Goal: Transaction & Acquisition: Book appointment/travel/reservation

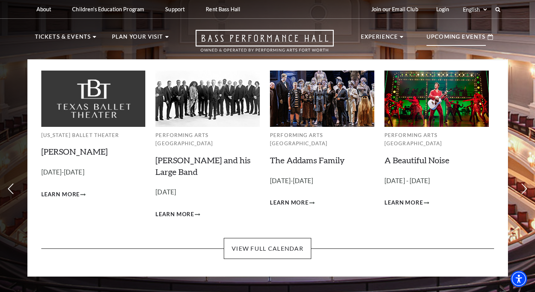
click at [446, 38] on p "Upcoming Events" at bounding box center [456, 39] width 59 height 14
click at [296, 198] on span "Learn More" at bounding box center [289, 202] width 39 height 9
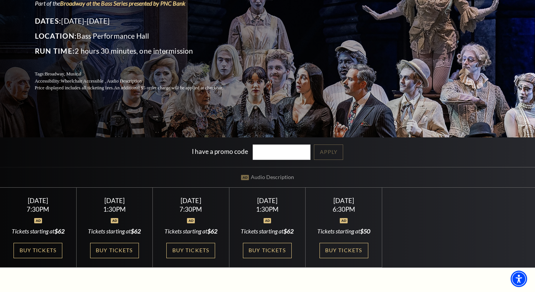
scroll to position [190, 0]
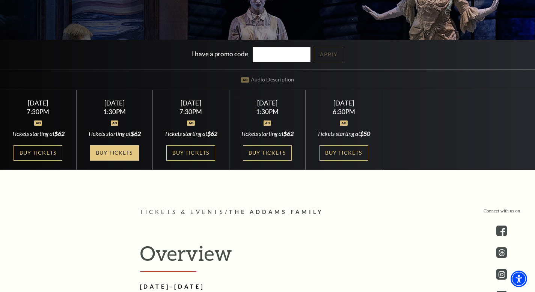
click at [119, 159] on link "Buy Tickets" at bounding box center [114, 152] width 49 height 15
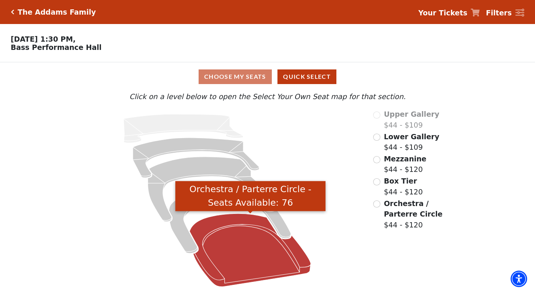
click at [243, 257] on icon "Orchestra / Parterre Circle - Seats Available: 76" at bounding box center [250, 250] width 121 height 73
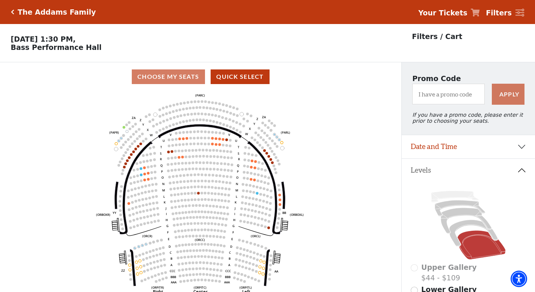
click at [14, 12] on icon "Click here to go back to filters" at bounding box center [12, 11] width 3 height 5
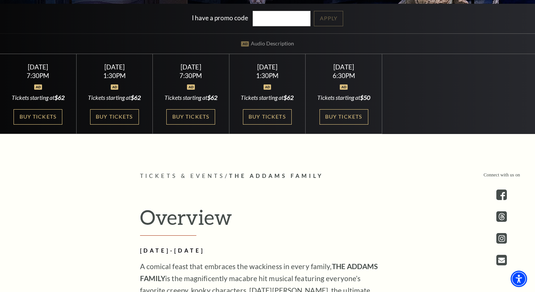
scroll to position [190, 0]
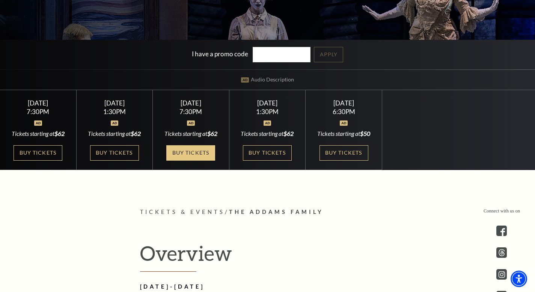
click at [196, 158] on link "Buy Tickets" at bounding box center [190, 152] width 49 height 15
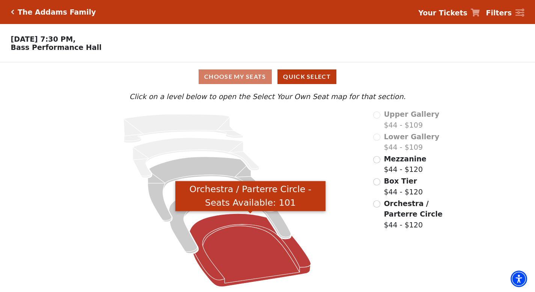
click at [246, 255] on icon "Orchestra / Parterre Circle - Seats Available: 101" at bounding box center [250, 250] width 121 height 73
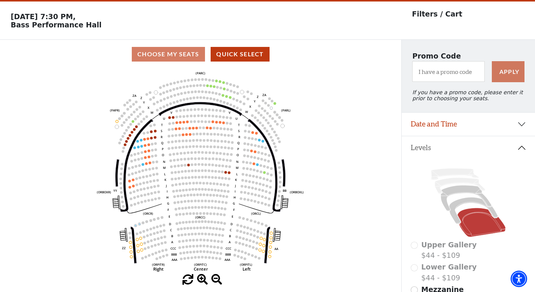
scroll to position [35, 0]
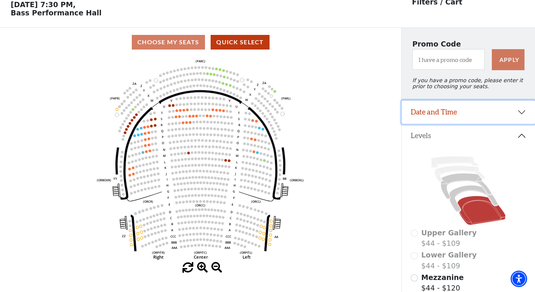
click at [468, 114] on button "Date and Time" at bounding box center [468, 112] width 133 height 23
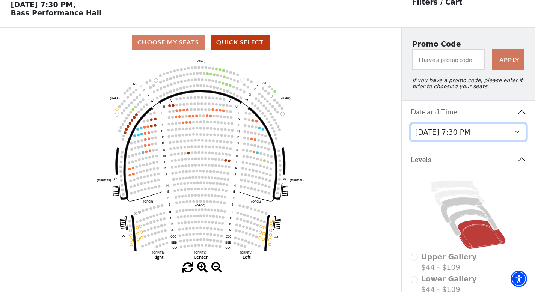
click at [478, 130] on select "Friday, October 24 at 7:30 PM Saturday, October 25 at 1:30 PM Saturday, October…" at bounding box center [469, 132] width 116 height 17
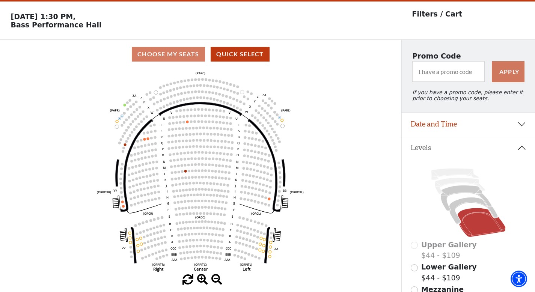
scroll to position [35, 0]
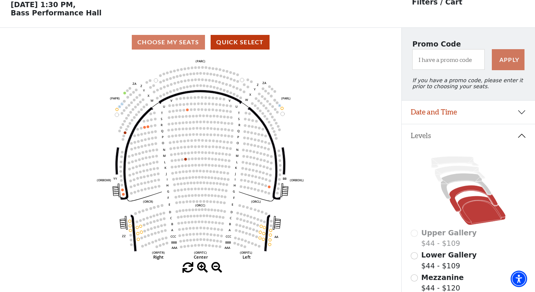
click at [477, 191] on icon at bounding box center [473, 199] width 48 height 26
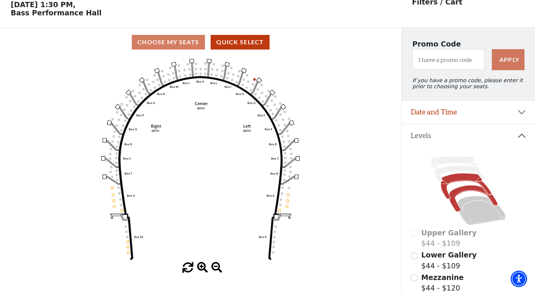
click at [463, 179] on icon at bounding box center [466, 187] width 51 height 26
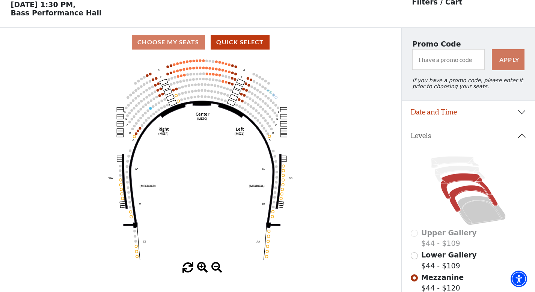
click at [463, 190] on icon at bounding box center [473, 199] width 48 height 26
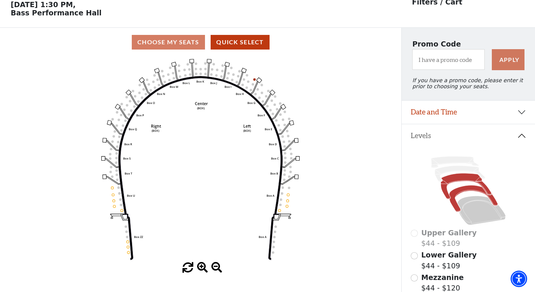
click at [450, 178] on icon at bounding box center [466, 187] width 51 height 26
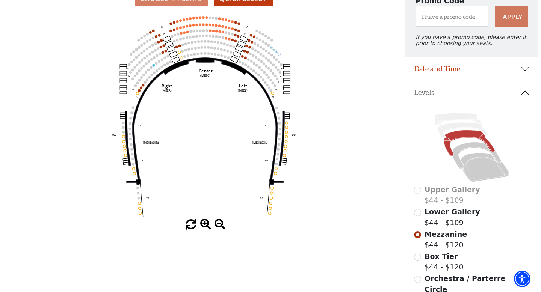
scroll to position [0, 0]
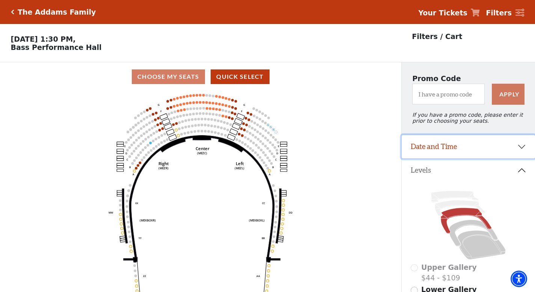
click at [518, 151] on button "Date and Time" at bounding box center [468, 146] width 133 height 23
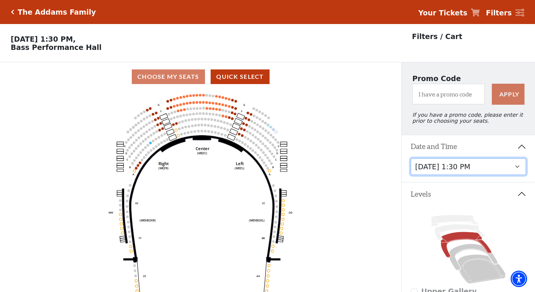
click at [516, 166] on select "Friday, October 24 at 7:30 PM Saturday, October 25 at 1:30 PM Saturday, October…" at bounding box center [469, 167] width 116 height 17
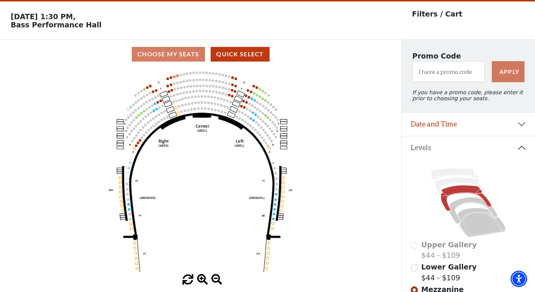
scroll to position [35, 0]
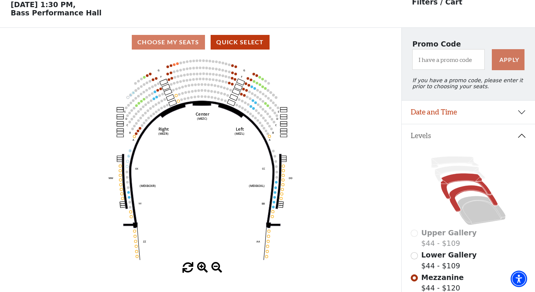
click at [463, 190] on icon at bounding box center [473, 199] width 48 height 26
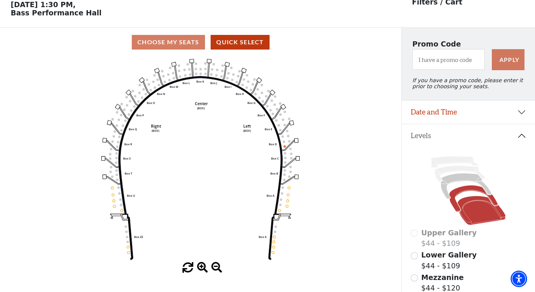
click at [472, 212] on icon at bounding box center [482, 210] width 48 height 29
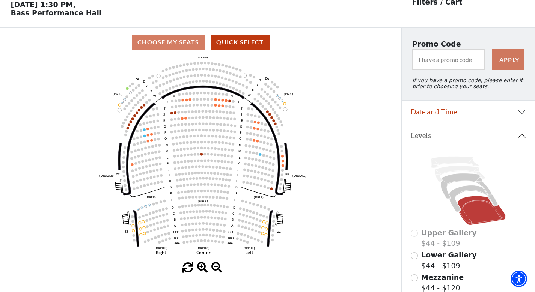
drag, startPoint x: 346, startPoint y: 214, endPoint x: 348, endPoint y: 207, distance: 6.9
click at [348, 207] on icon "Left (ORPITL) Right (ORPITR) Center (ORPITC) ZZ AA YY BB ZA ZA (ORCL) (ORCR) (O…" at bounding box center [200, 160] width 361 height 206
click at [523, 111] on button "Date and Time" at bounding box center [468, 112] width 133 height 23
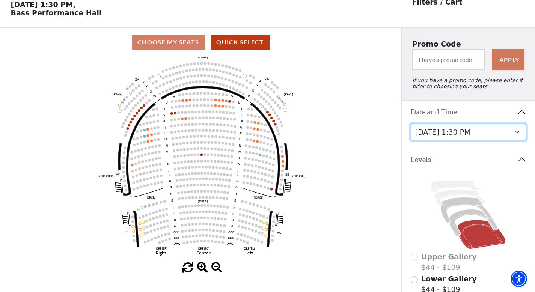
click at [505, 136] on select "Friday, October 24 at 7:30 PM Saturday, October 25 at 1:30 PM Saturday, October…" at bounding box center [469, 132] width 116 height 17
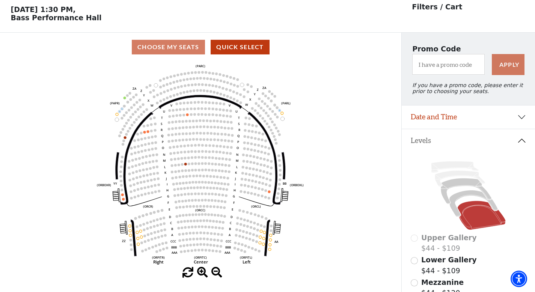
scroll to position [35, 0]
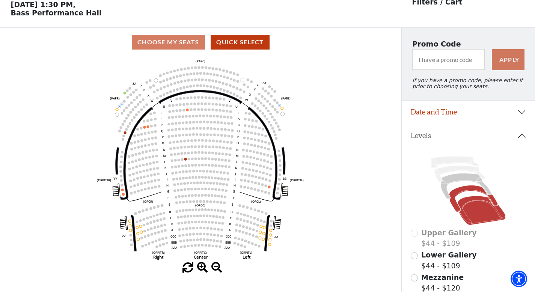
click at [467, 187] on icon at bounding box center [473, 199] width 48 height 26
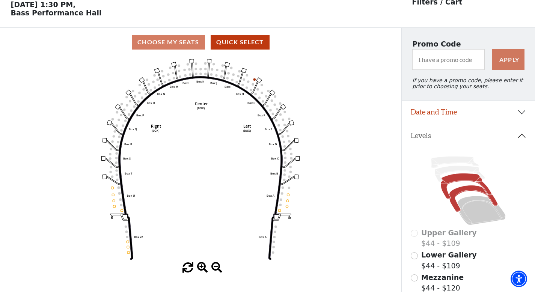
click at [461, 179] on icon at bounding box center [466, 187] width 51 height 26
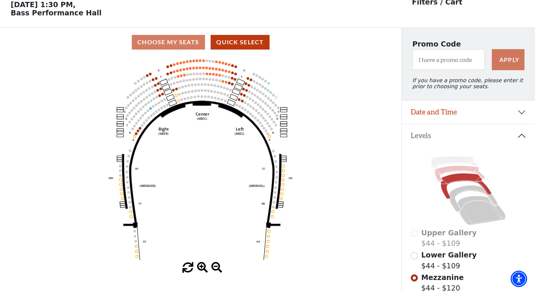
click at [453, 170] on icon at bounding box center [460, 174] width 50 height 16
click at [449, 170] on icon at bounding box center [460, 174] width 50 height 16
click at [416, 235] on div "Upper Gallery $44 - $109" at bounding box center [469, 238] width 116 height 21
click at [416, 234] on div "Upper Gallery $44 - $109" at bounding box center [469, 238] width 116 height 21
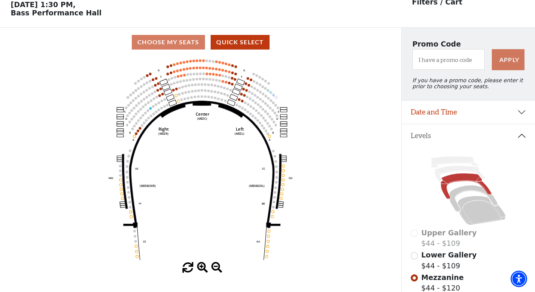
click at [416, 234] on div "Upper Gallery $44 - $109" at bounding box center [469, 238] width 116 height 21
click at [417, 257] on input "Lower Gallery$44 - $109\a" at bounding box center [414, 255] width 7 height 7
radio input "true"
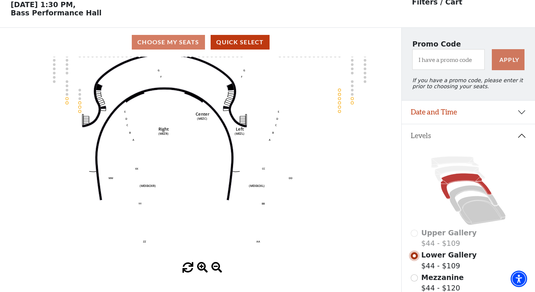
click at [417, 257] on input "Lower Gallery$44 - $109\a" at bounding box center [414, 255] width 7 height 7
click at [414, 234] on div "Upper Gallery $44 - $109" at bounding box center [469, 238] width 116 height 21
click at [415, 234] on div "Upper Gallery $44 - $109" at bounding box center [469, 238] width 116 height 21
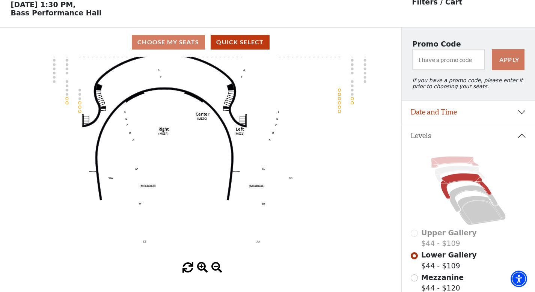
click at [441, 162] on icon at bounding box center [455, 162] width 48 height 11
click at [440, 174] on icon at bounding box center [460, 174] width 50 height 16
click at [415, 279] on input "Mezzanine$44 - $120\a" at bounding box center [414, 278] width 7 height 7
radio input "true"
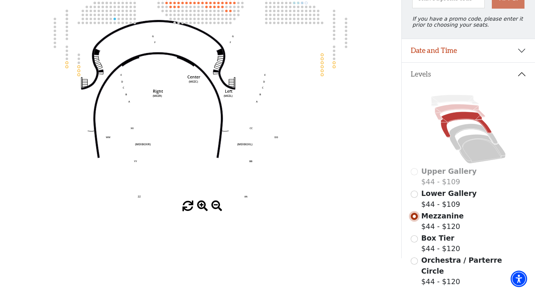
scroll to position [165, 0]
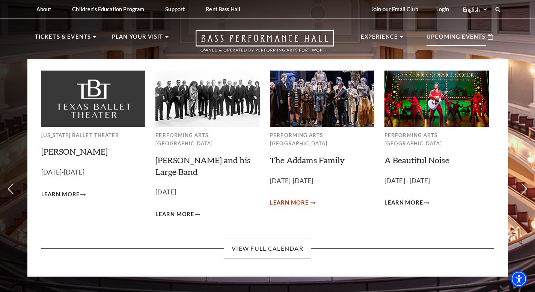
click at [289, 198] on span "Learn More" at bounding box center [289, 202] width 39 height 9
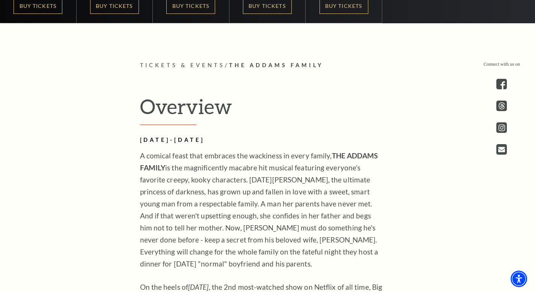
scroll to position [84, 0]
